Goal: Task Accomplishment & Management: Use online tool/utility

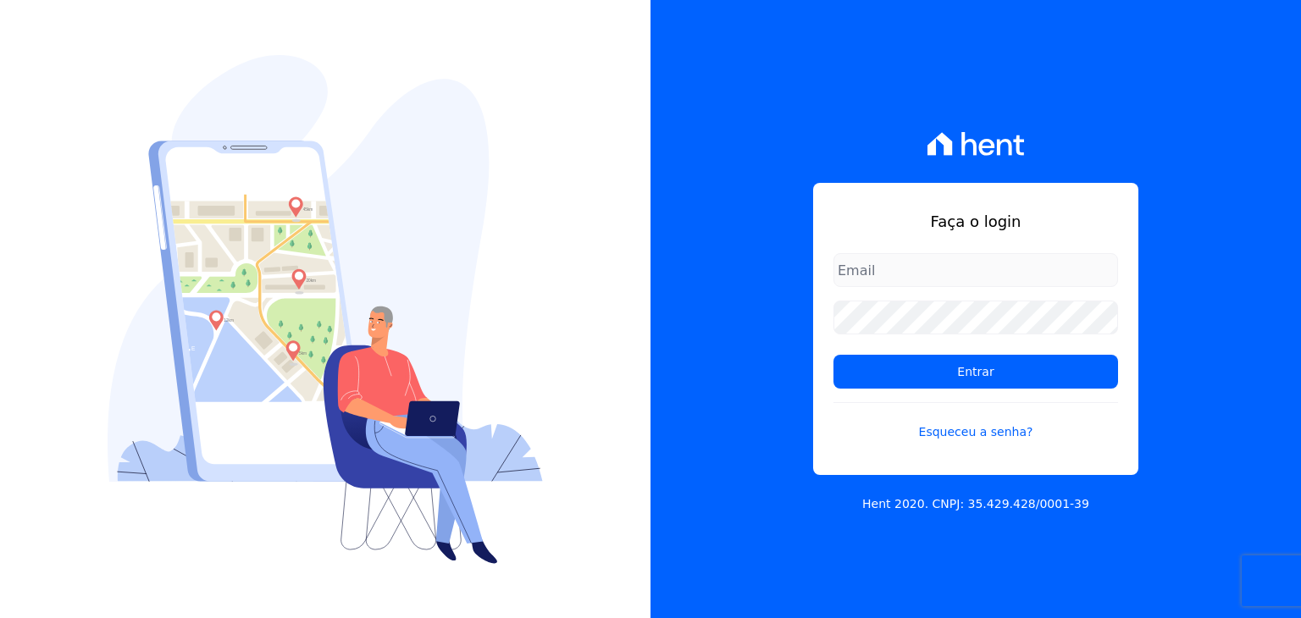
type input "[EMAIL_ADDRESS][DOMAIN_NAME]"
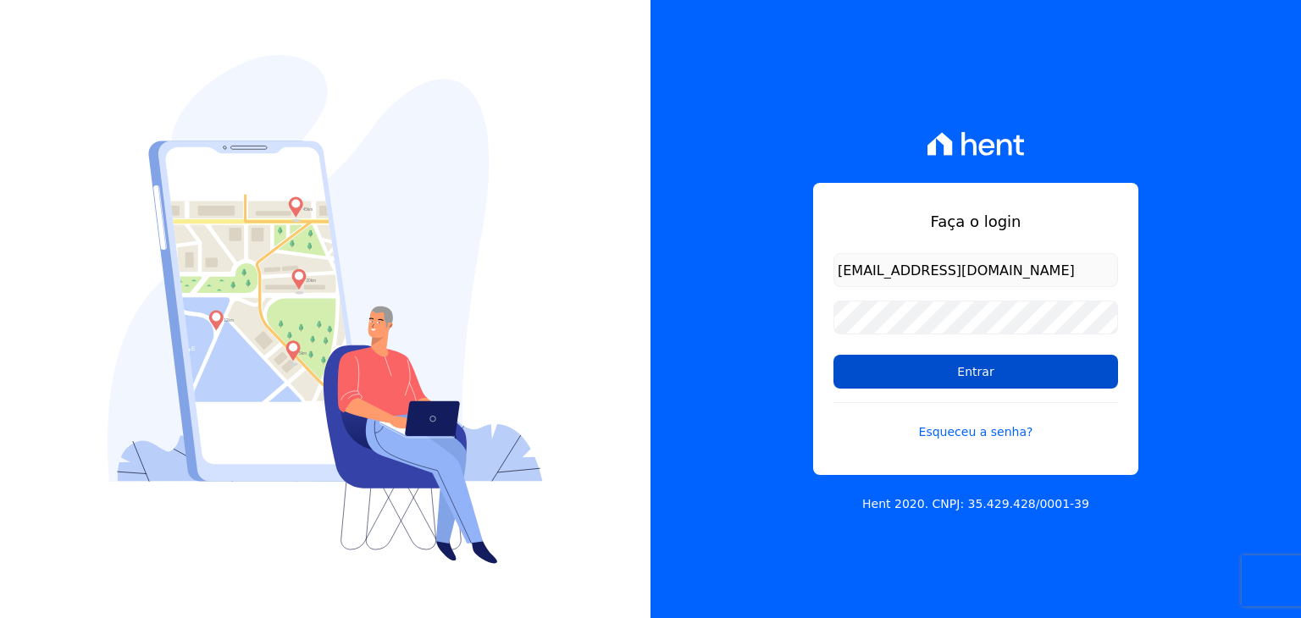
click at [952, 379] on input "Entrar" at bounding box center [976, 372] width 285 height 34
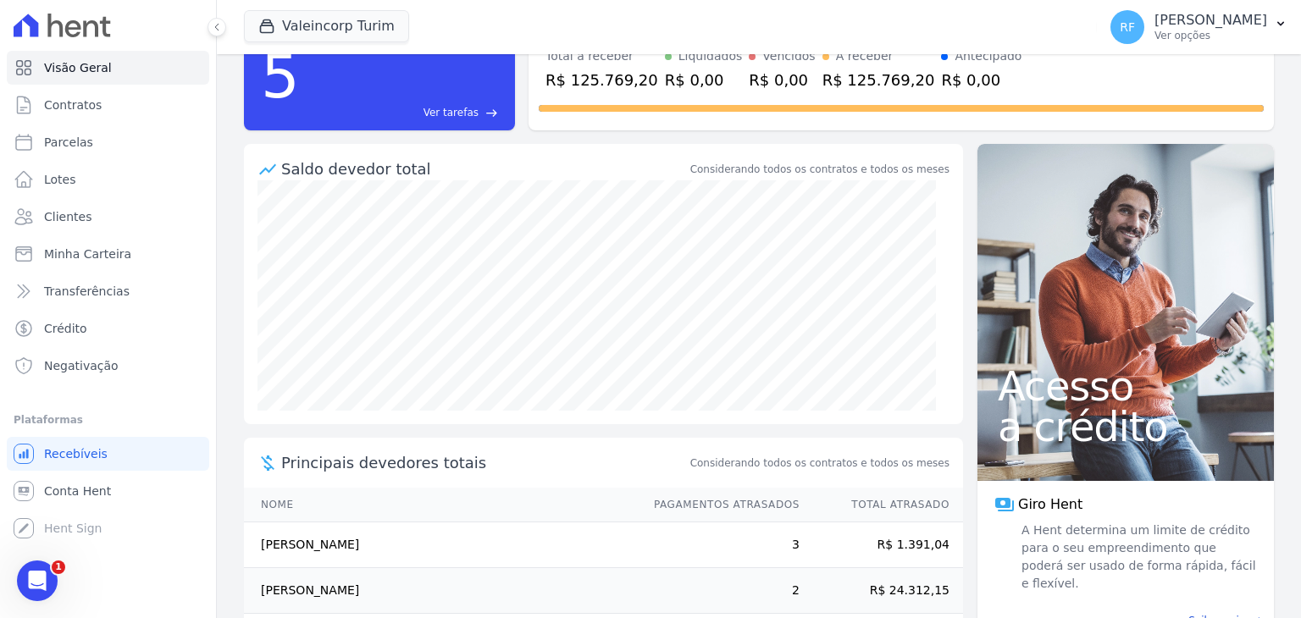
scroll to position [169, 0]
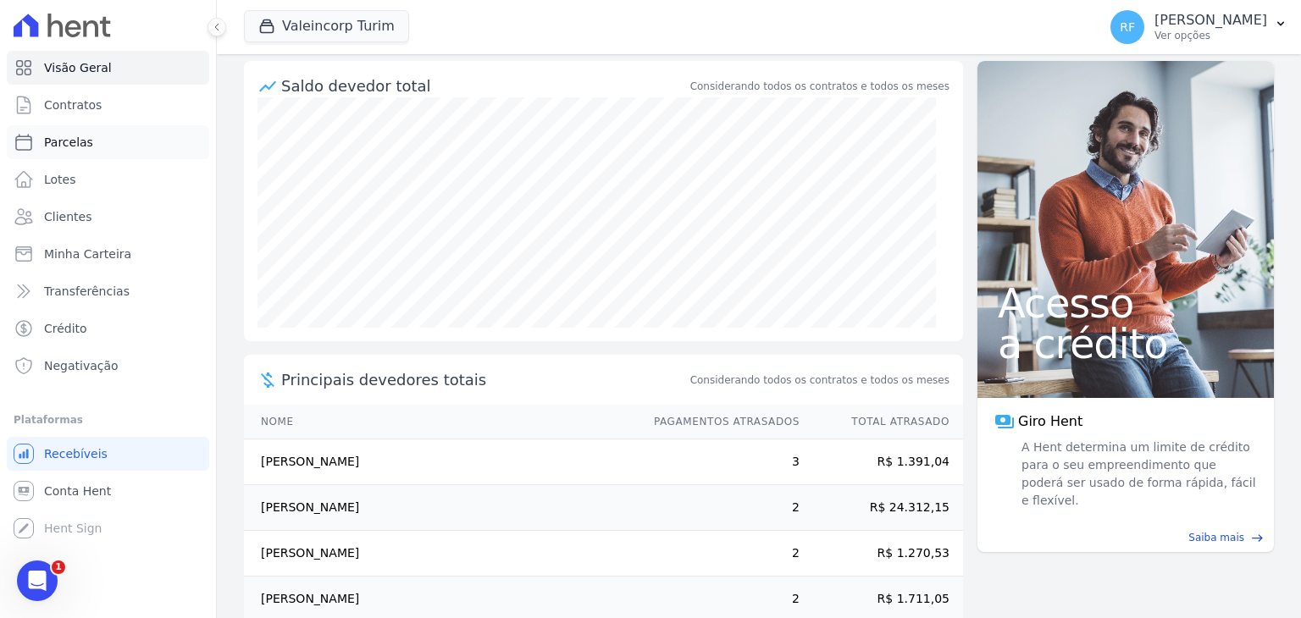
click at [85, 142] on span "Parcelas" at bounding box center [68, 142] width 49 height 17
select select
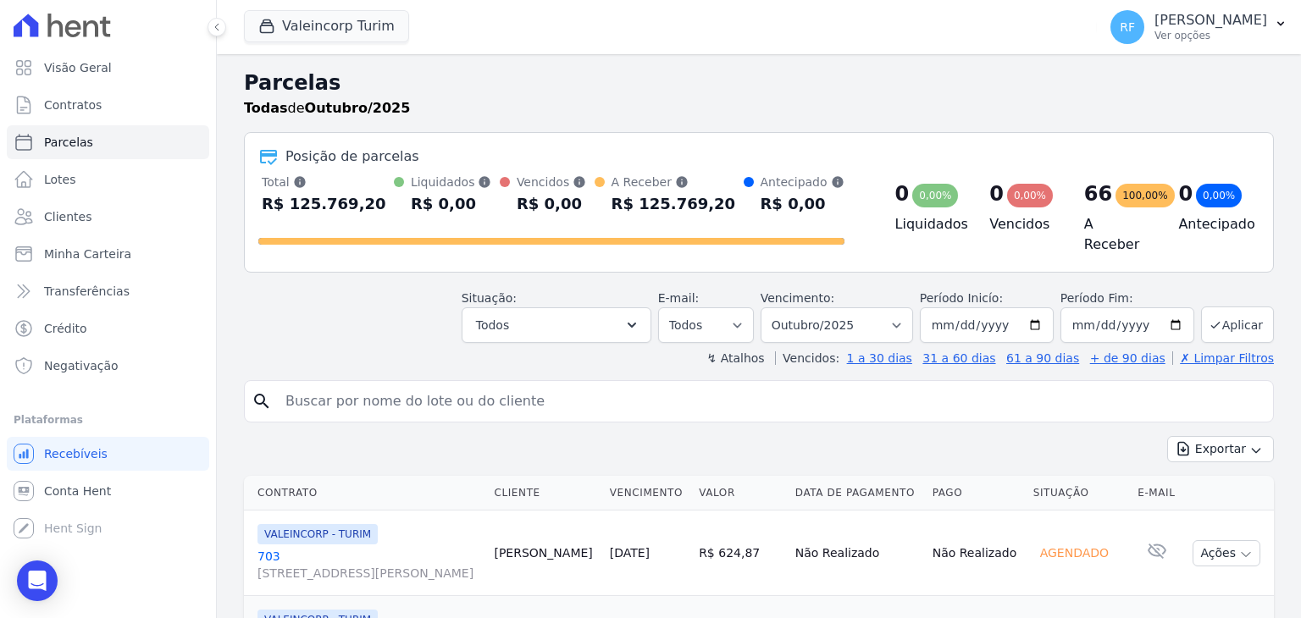
click at [329, 397] on input "search" at bounding box center [770, 402] width 991 height 34
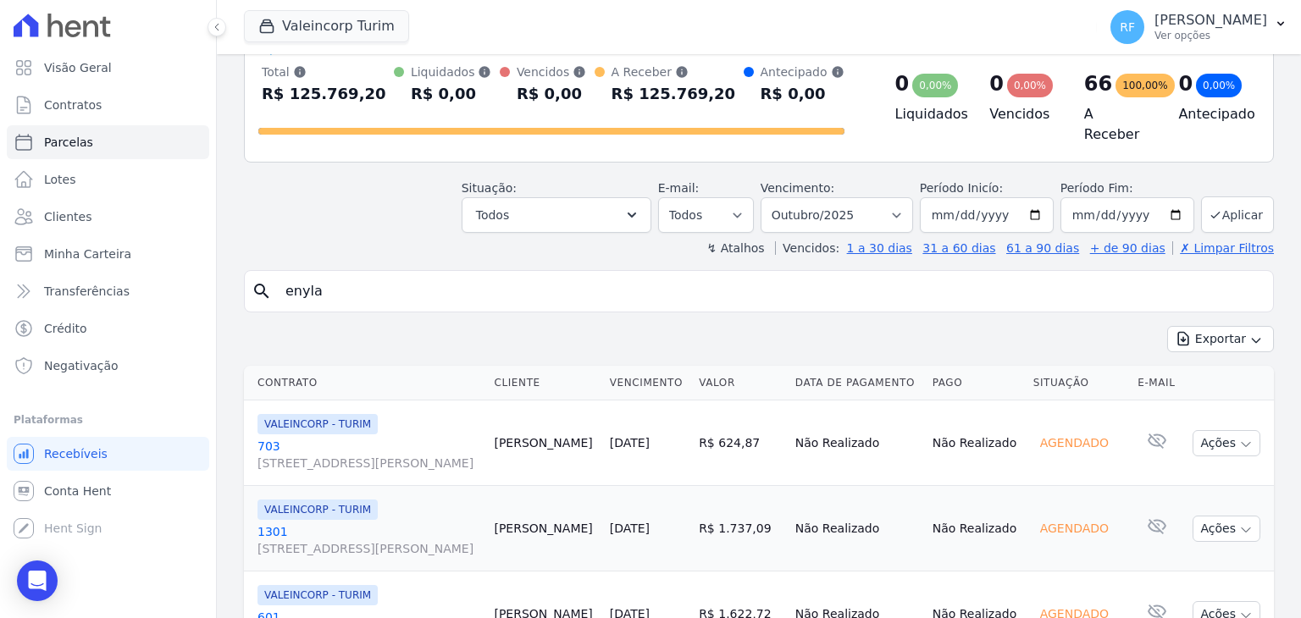
scroll to position [254, 0]
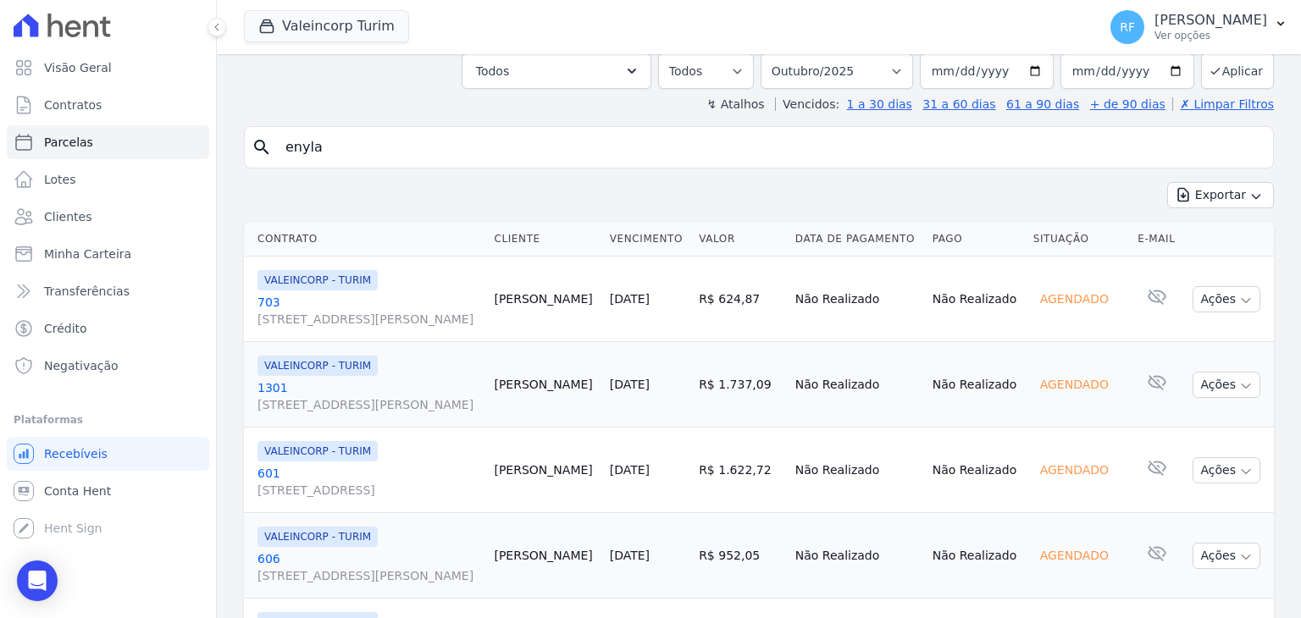
type input "enyla"
select select
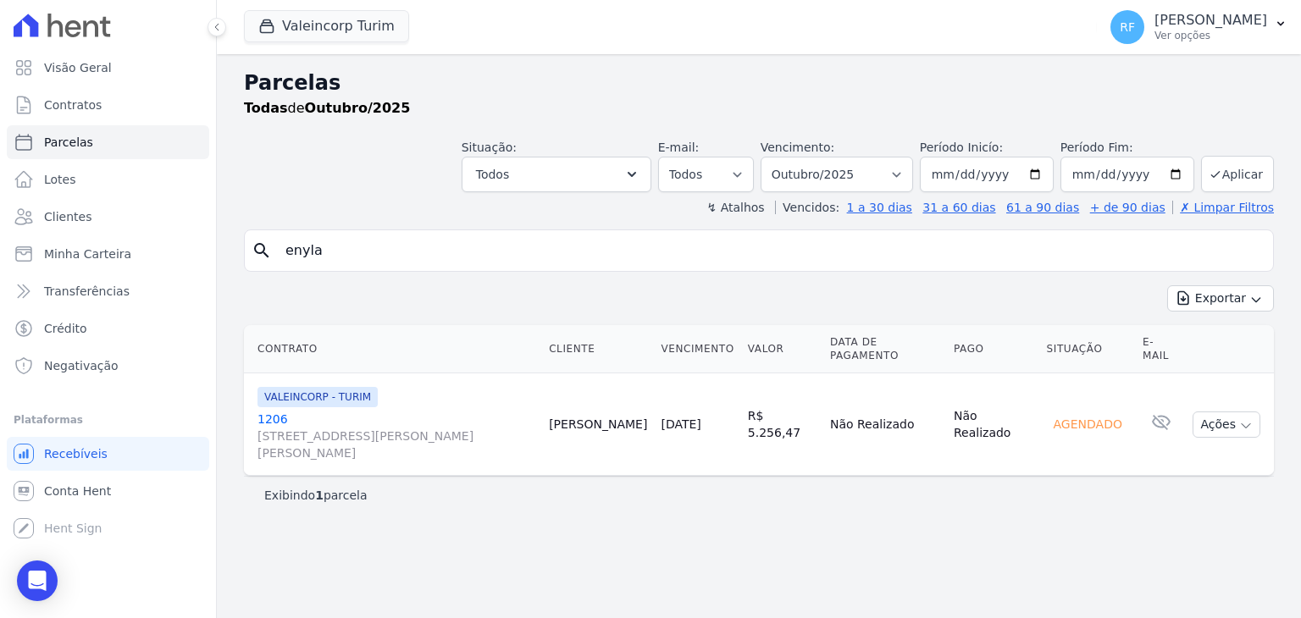
click at [376, 250] on input "enyla" at bounding box center [770, 251] width 991 height 34
click at [1029, 174] on input "[DATE]" at bounding box center [987, 175] width 134 height 36
click at [911, 177] on select "Filtrar por período ──────── Todos os meses Julho/2024 Agosto/2024 Setembro/202…" at bounding box center [837, 175] width 152 height 36
select select "09/2025"
click at [787, 157] on select "Filtrar por período ──────── Todos os meses Julho/2024 Agosto/2024 Setembro/202…" at bounding box center [837, 175] width 152 height 36
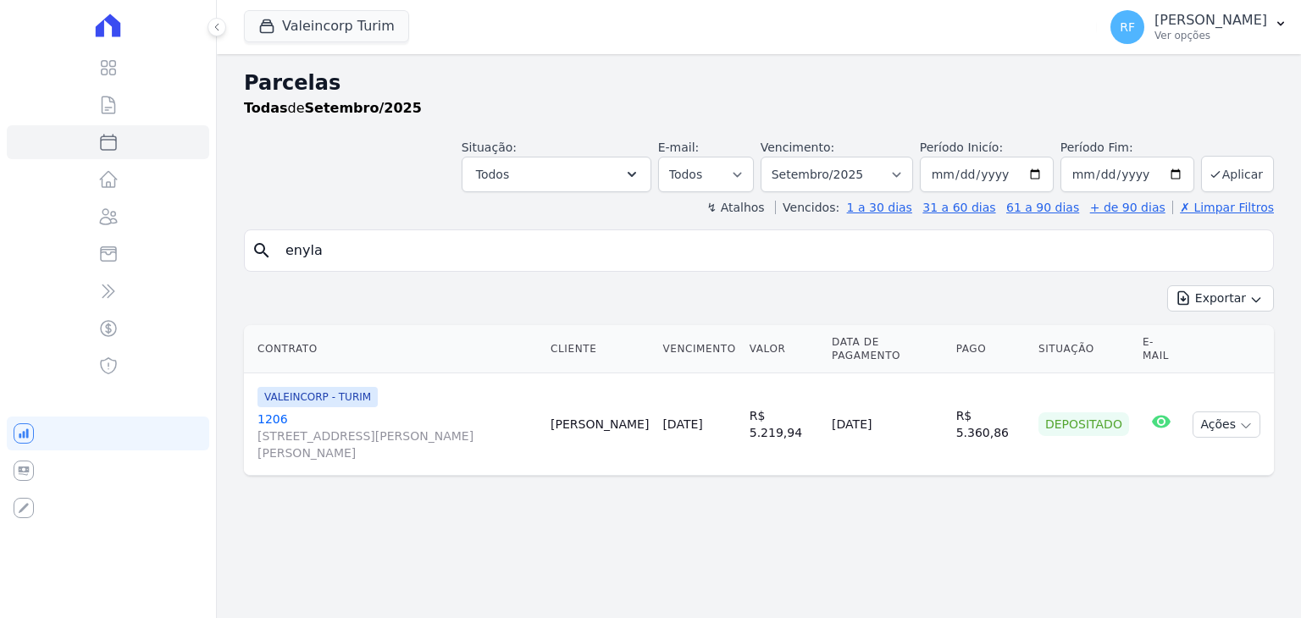
select select
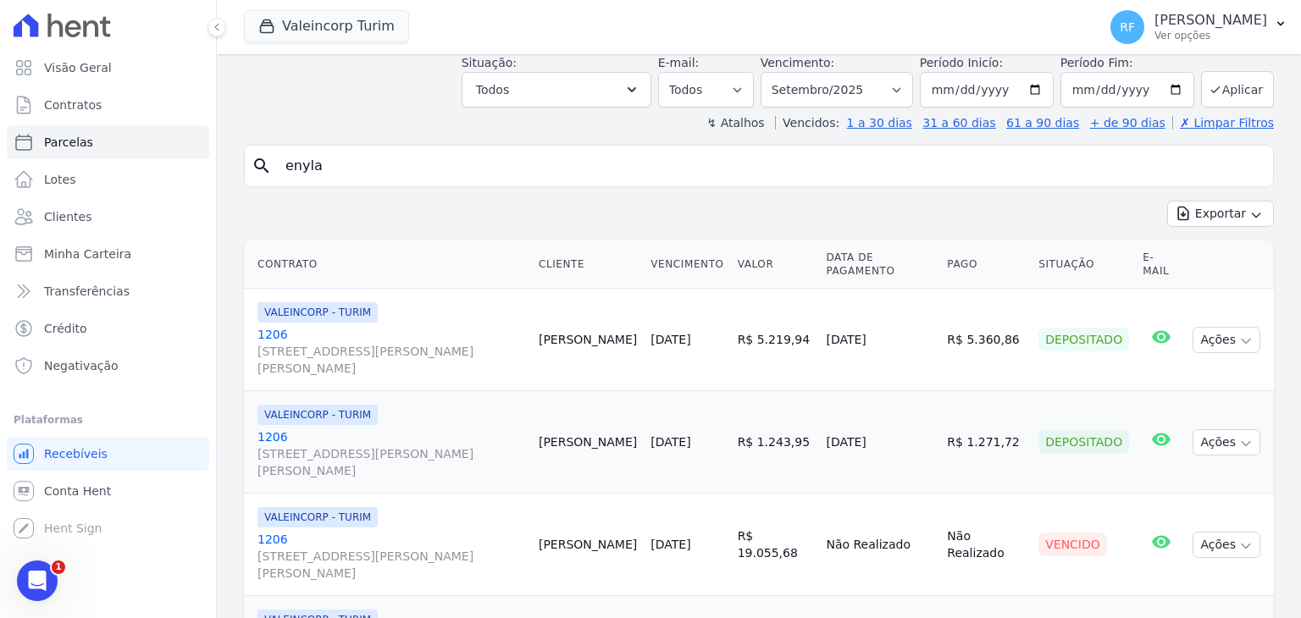
scroll to position [134, 0]
